Goal: Task Accomplishment & Management: Use online tool/utility

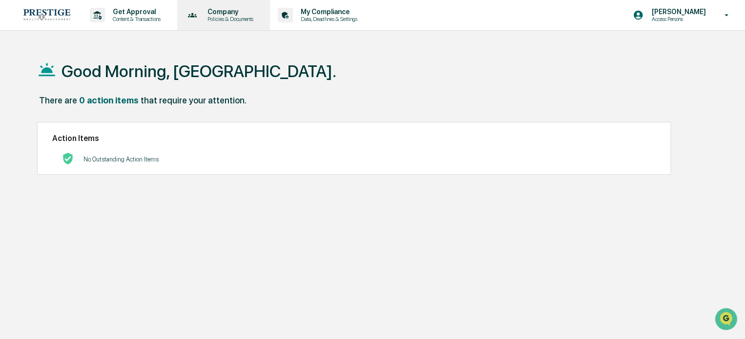
click at [246, 13] on p "Company" at bounding box center [229, 12] width 59 height 8
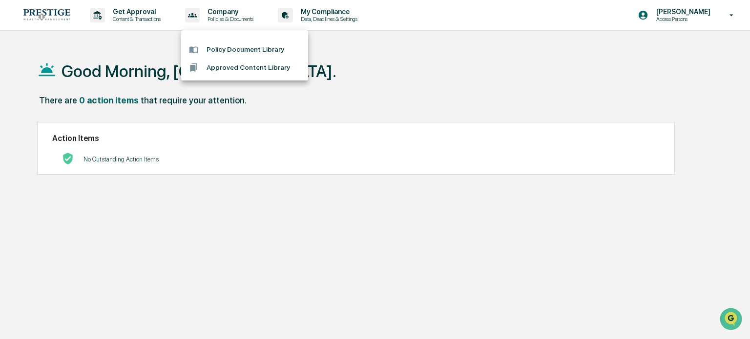
click at [155, 17] on div at bounding box center [375, 169] width 750 height 339
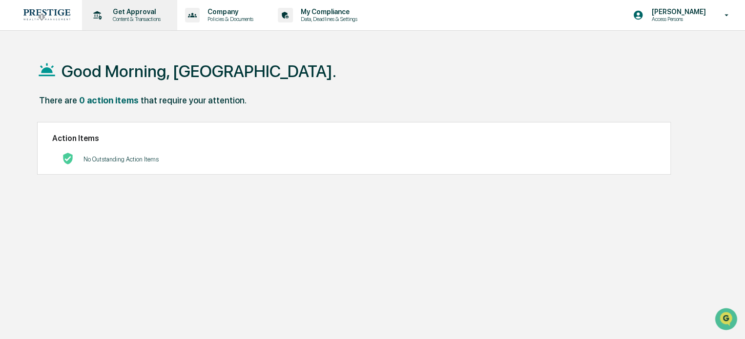
click at [139, 20] on p "Content & Transactions" at bounding box center [135, 19] width 61 height 7
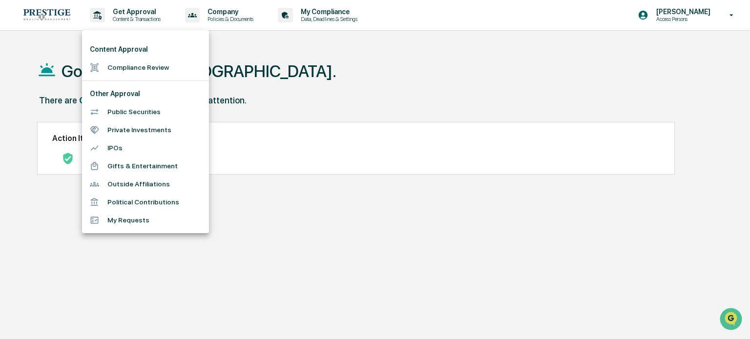
click at [339, 11] on div at bounding box center [375, 169] width 750 height 339
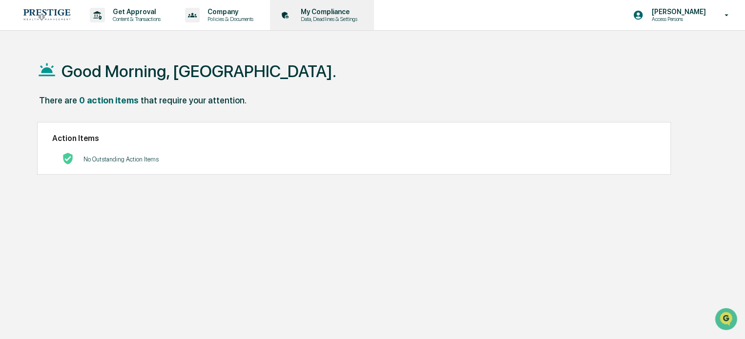
click at [335, 20] on p "Data, Deadlines & Settings" at bounding box center [327, 19] width 69 height 7
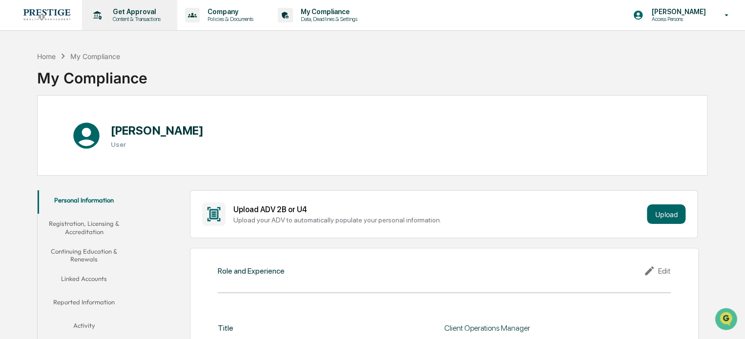
click at [145, 23] on div "Get Approval Content & Transactions" at bounding box center [128, 15] width 85 height 30
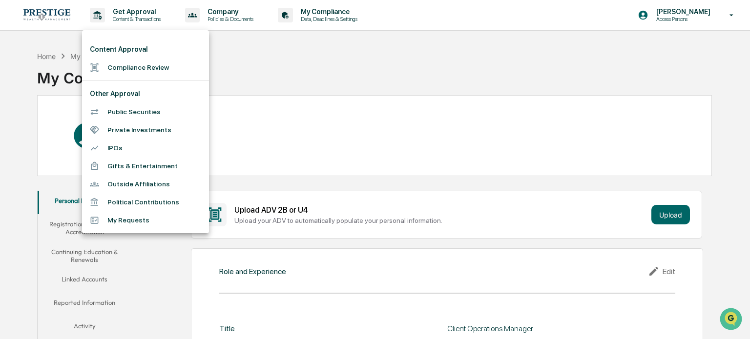
click at [136, 64] on li "Compliance Review" at bounding box center [145, 68] width 127 height 18
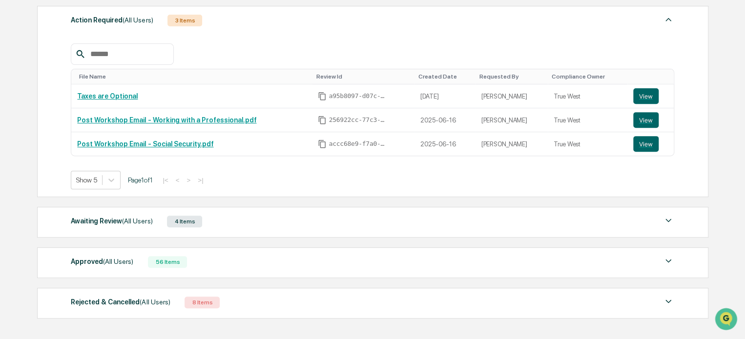
scroll to position [192, 0]
